Goal: Task Accomplishment & Management: Manage account settings

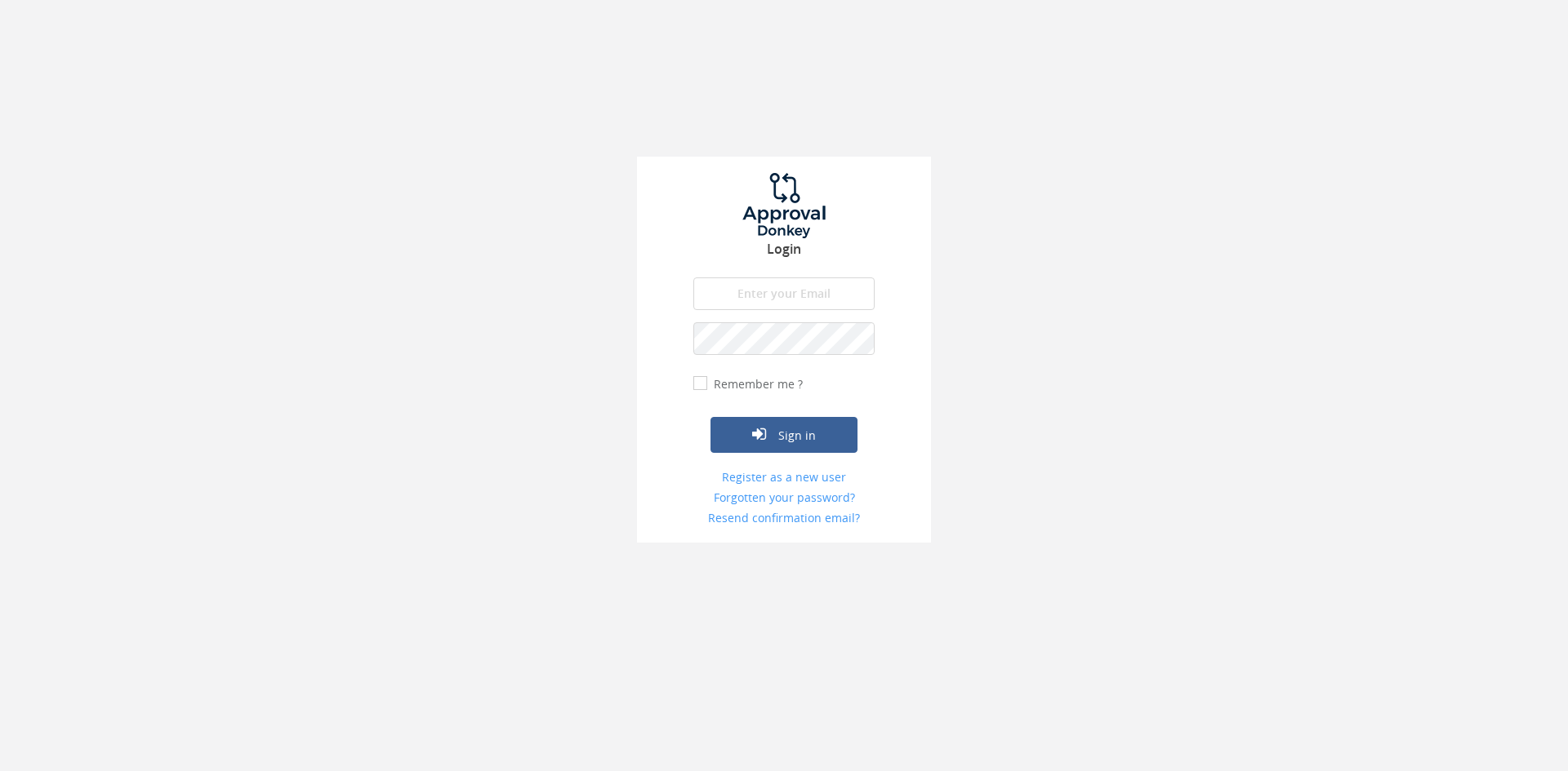
click at [761, 310] on input "email" at bounding box center [784, 294] width 182 height 33
type input "[EMAIL_ADDRESS][DOMAIN_NAME]"
click at [711, 417] on button "Sign in" at bounding box center [784, 435] width 147 height 36
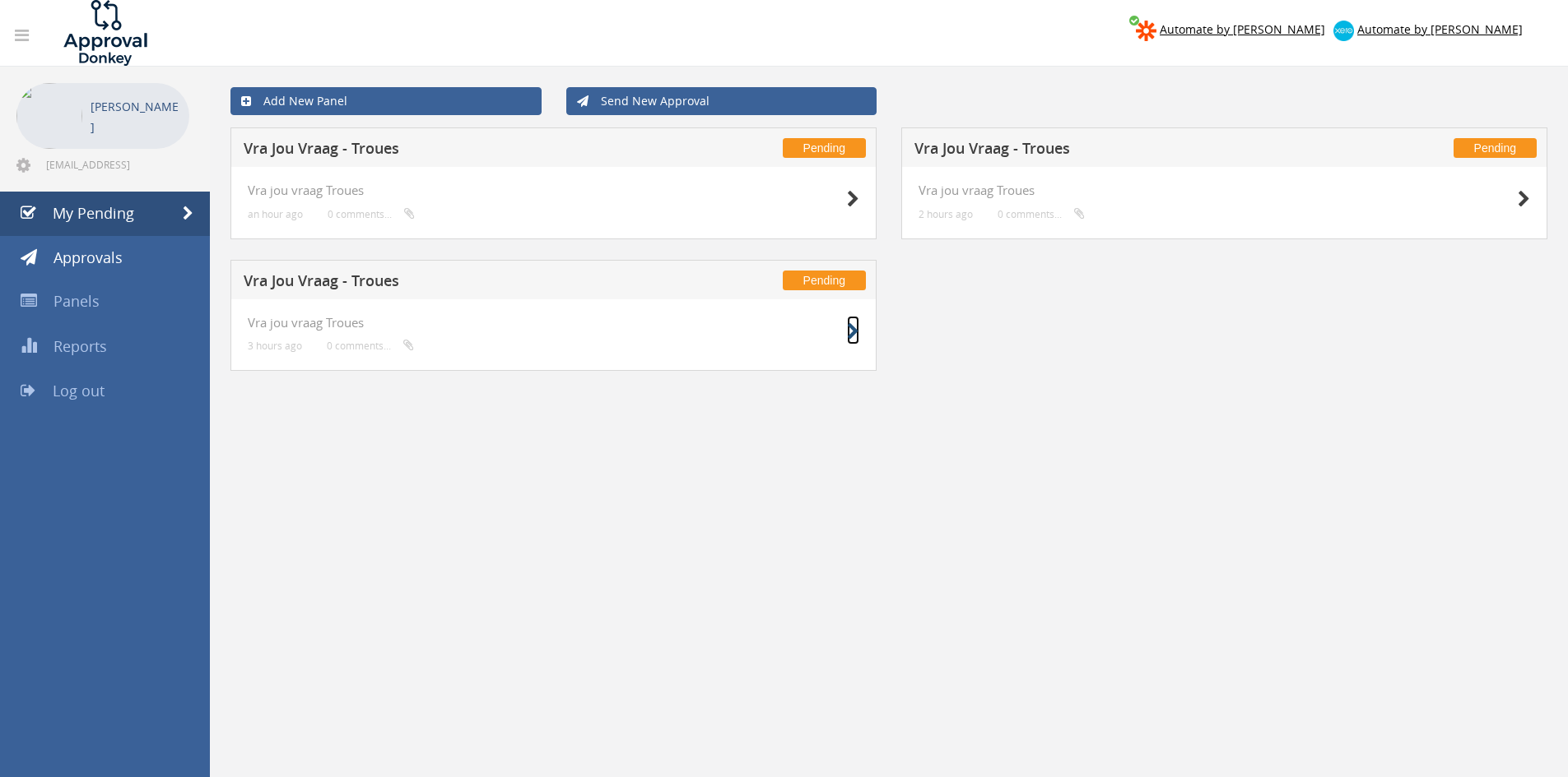
click at [857, 331] on icon at bounding box center [853, 332] width 12 height 17
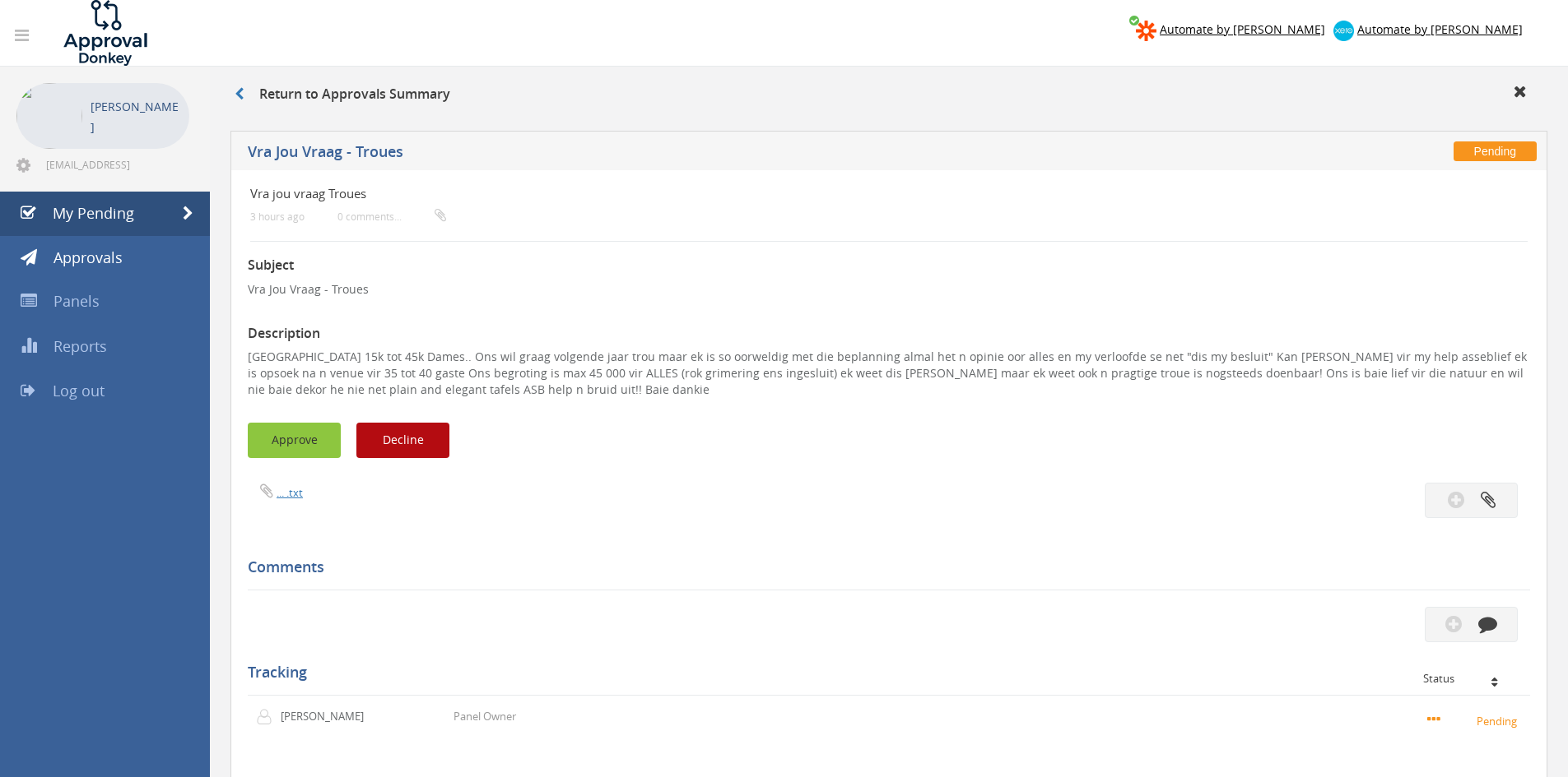
click at [305, 424] on button "Approve" at bounding box center [294, 440] width 93 height 36
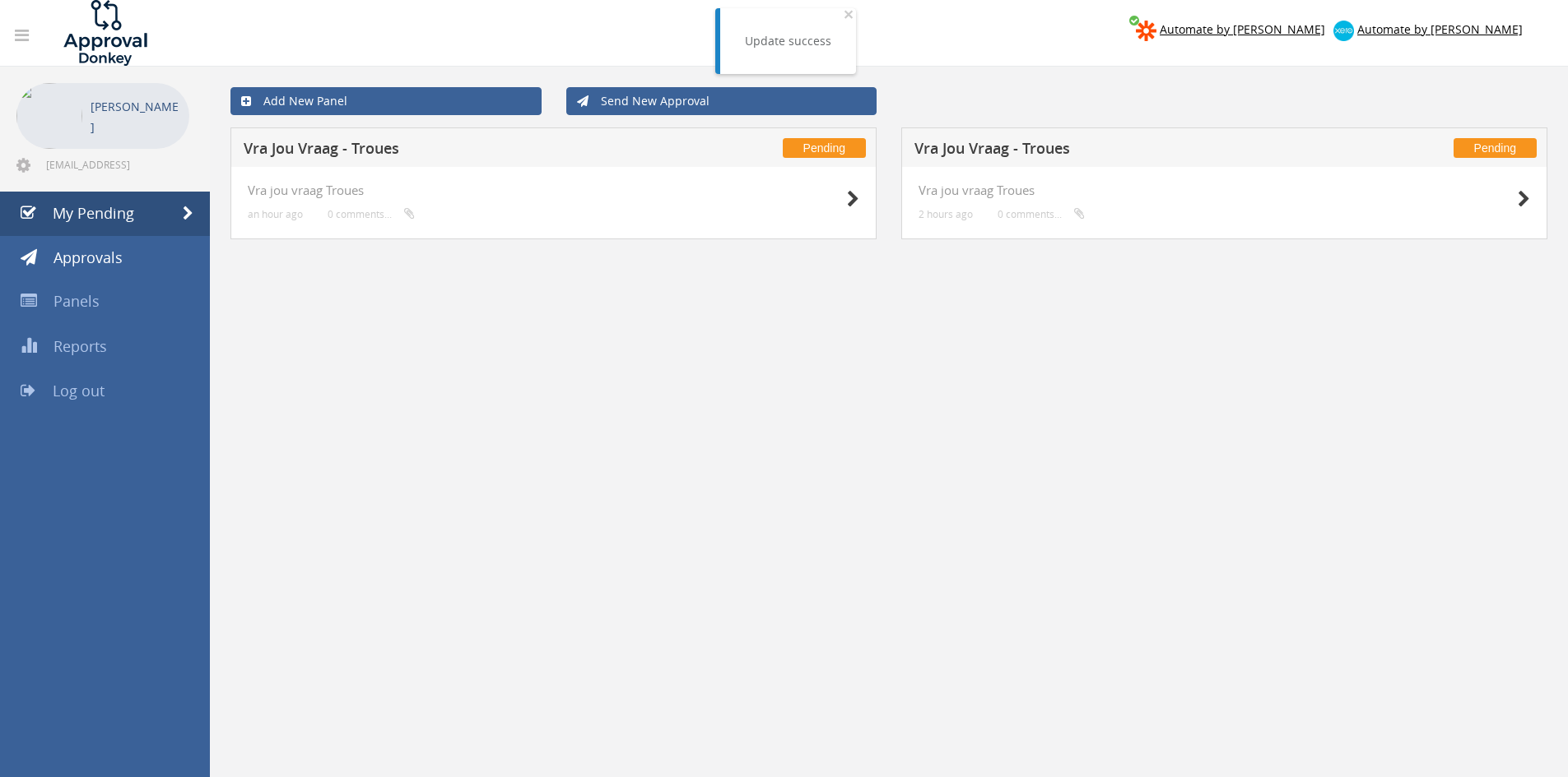
click at [1535, 194] on div "Vra jou vraag Troues 2 hours ago 0 comments..." at bounding box center [1224, 203] width 646 height 73
click at [1538, 192] on div "Vra jou vraag Troues 2 hours ago 0 comments..." at bounding box center [1224, 203] width 646 height 73
click at [1518, 195] on icon at bounding box center [1524, 199] width 12 height 17
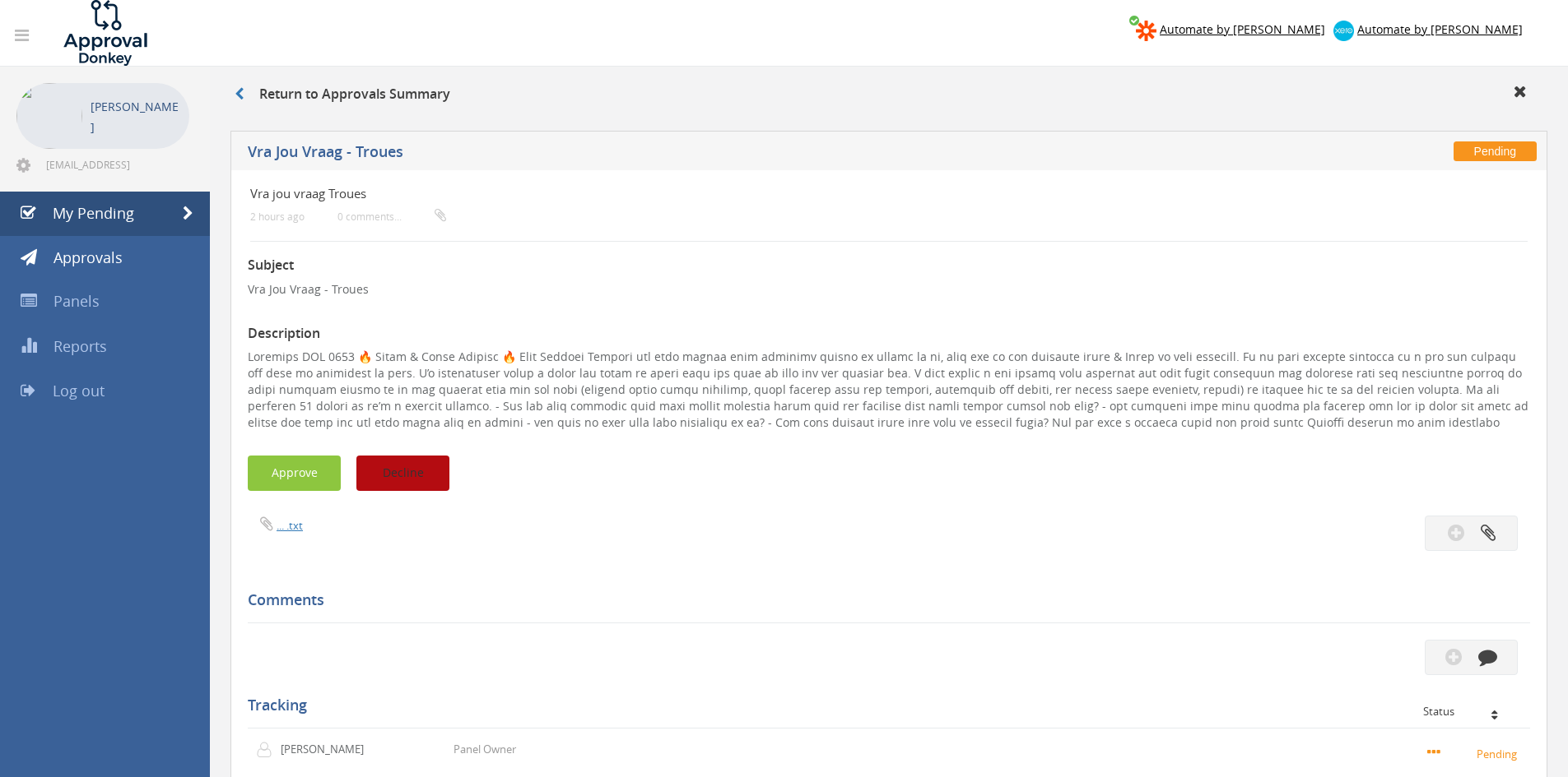
drag, startPoint x: 411, startPoint y: 487, endPoint x: 416, endPoint y: 390, distance: 97.1
click at [410, 487] on button "Decline" at bounding box center [403, 473] width 93 height 36
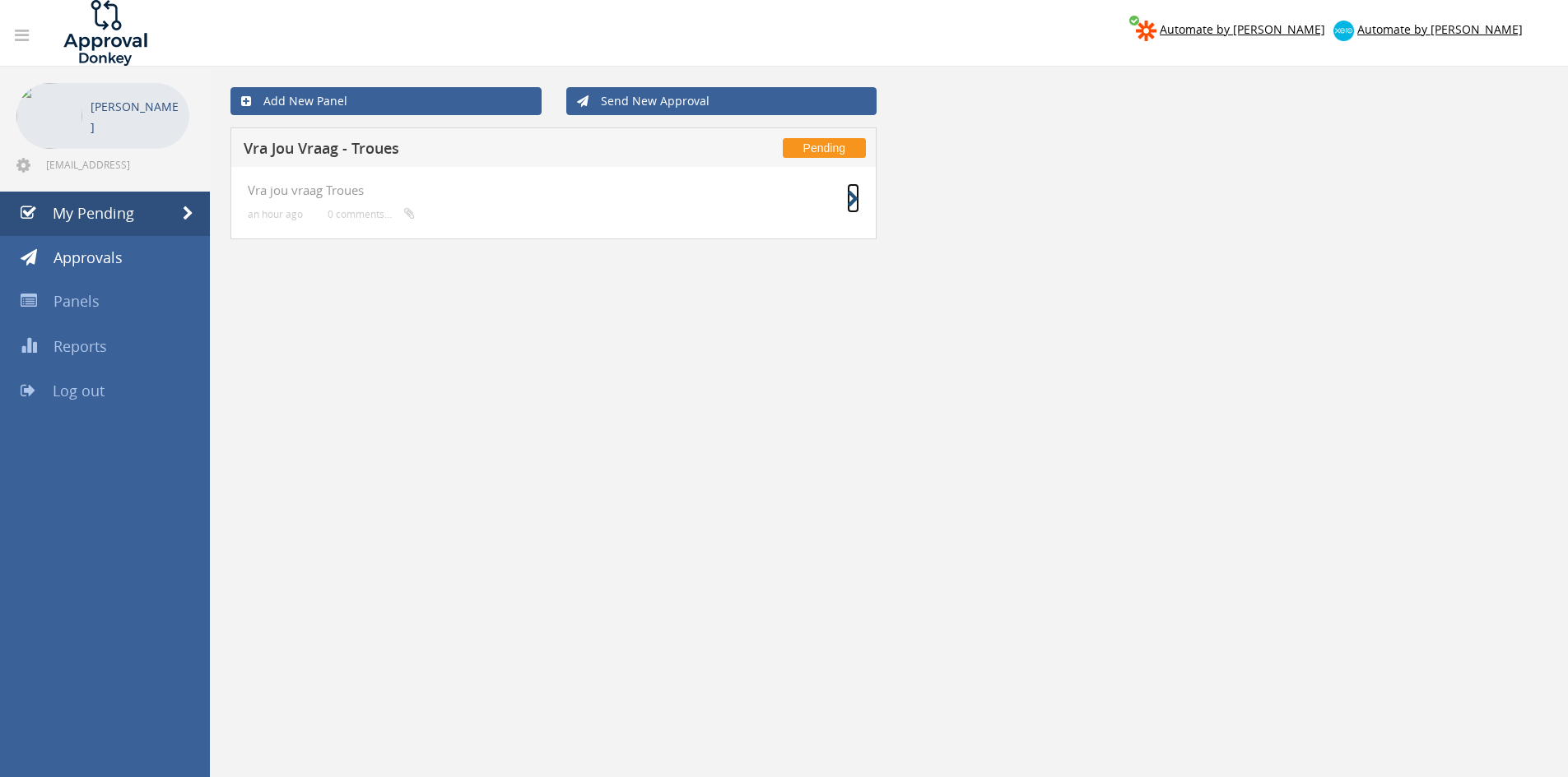
click at [858, 194] on icon at bounding box center [853, 199] width 12 height 17
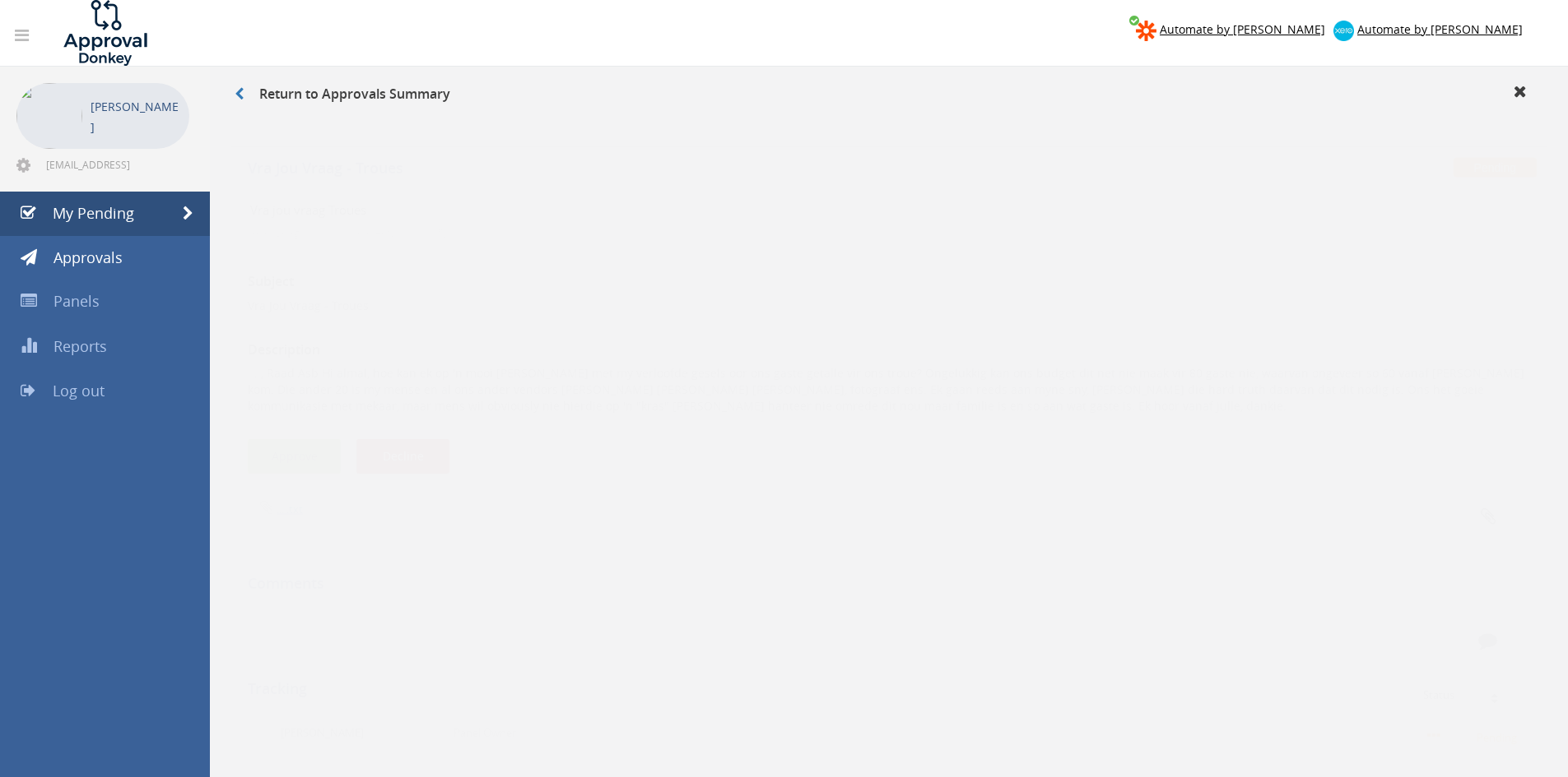
click at [313, 432] on button "Approve" at bounding box center [294, 440] width 93 height 36
